Goal: Navigation & Orientation: Find specific page/section

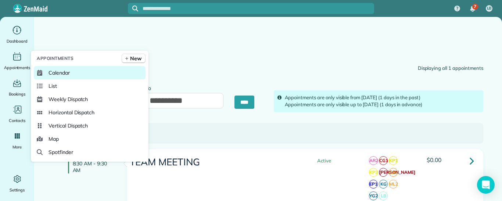
click at [64, 71] on span "Calendar" at bounding box center [59, 72] width 21 height 7
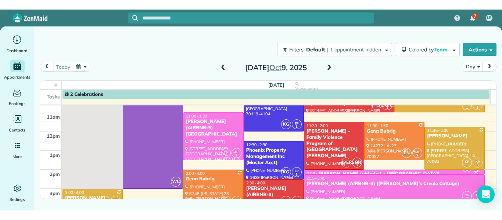
scroll to position [70, 0]
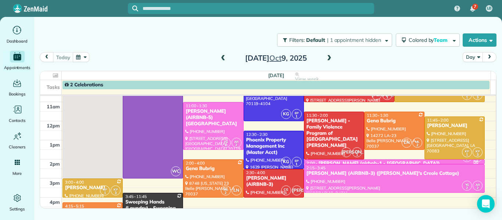
click at [97, 83] on span "2 Celebrations" at bounding box center [84, 85] width 39 height 6
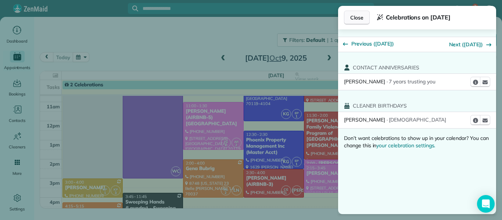
click at [353, 18] on span "Close" at bounding box center [357, 17] width 13 height 7
